Goal: Find specific page/section: Find specific page/section

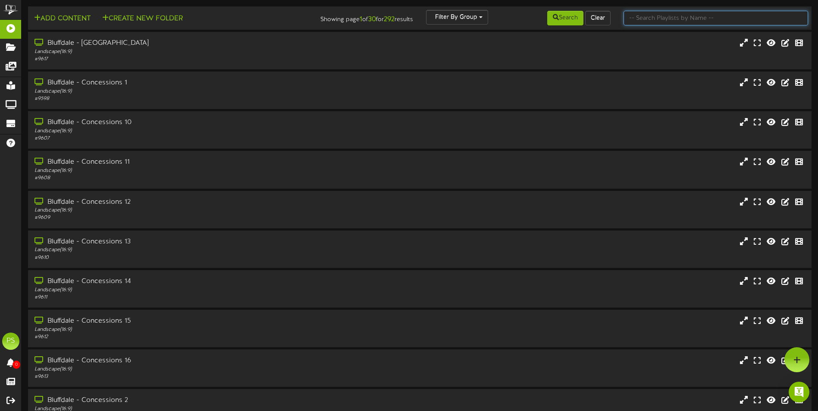
click at [674, 22] on input "text" at bounding box center [715, 18] width 185 height 15
type input "queen creek th"
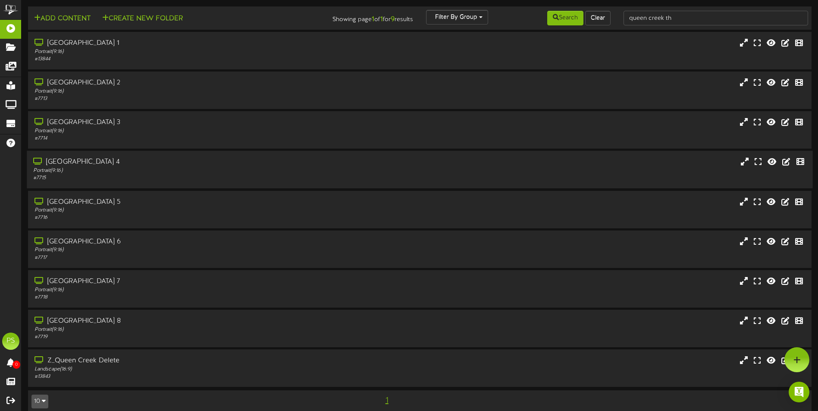
click at [326, 168] on div "Portrait ( 9:16 )" at bounding box center [190, 170] width 314 height 7
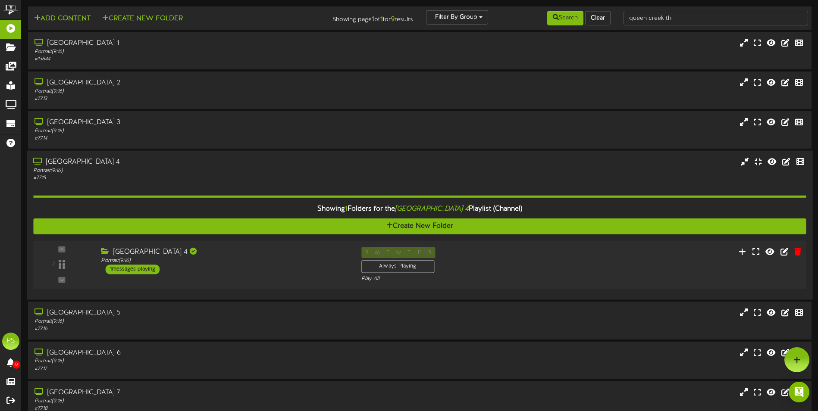
click at [272, 246] on div "2 Portrait ( )" at bounding box center [419, 265] width 780 height 49
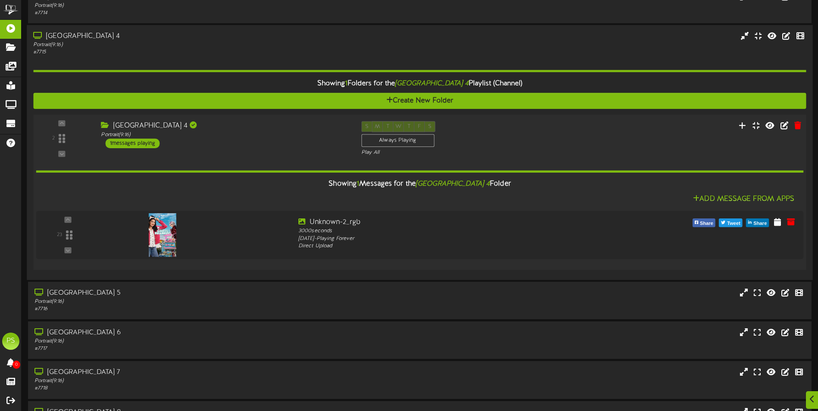
scroll to position [129, 0]
